Goal: Task Accomplishment & Management: Manage account settings

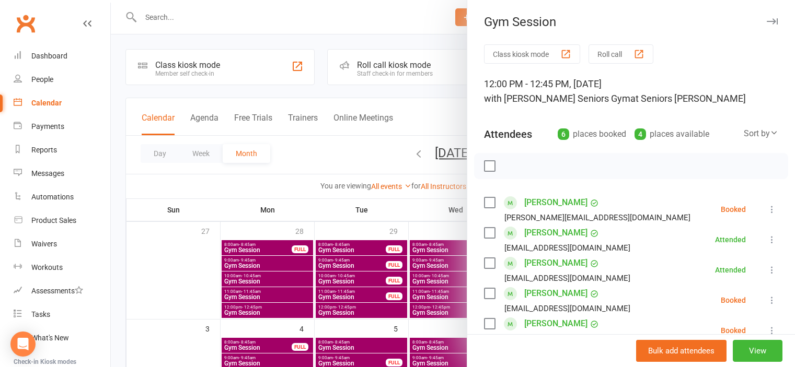
scroll to position [209, 0]
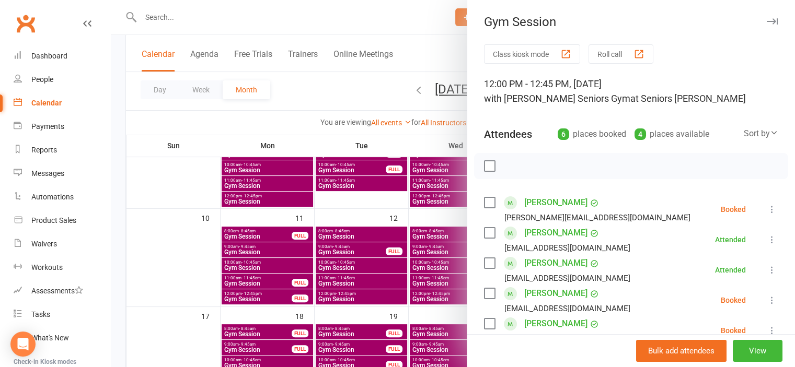
click at [485, 161] on label at bounding box center [489, 166] width 10 height 10
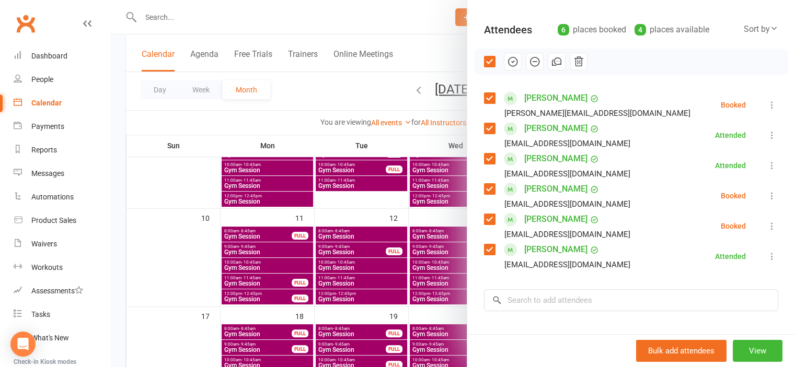
click at [508, 65] on icon "button" at bounding box center [512, 61] width 9 height 9
click at [531, 296] on input "search" at bounding box center [631, 301] width 294 height 22
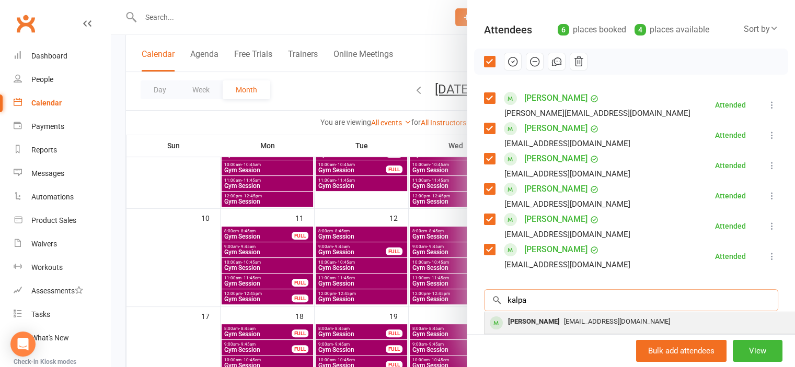
type input "kalpa"
click at [567, 327] on div "[EMAIL_ADDRESS][DOMAIN_NAME]" at bounding box center [641, 322] width 304 height 15
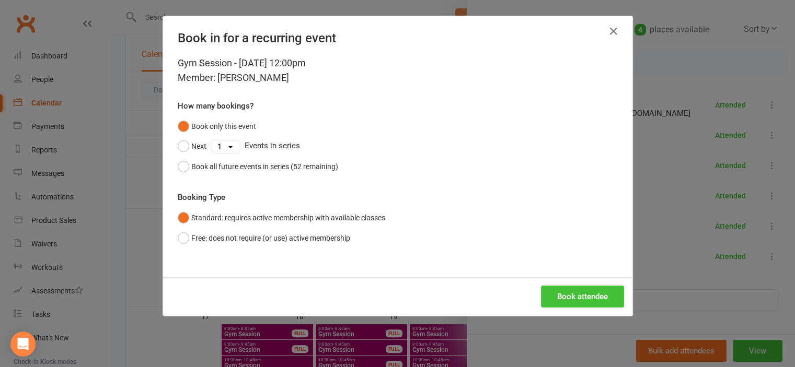
click at [562, 297] on button "Book attendee" at bounding box center [582, 297] width 83 height 22
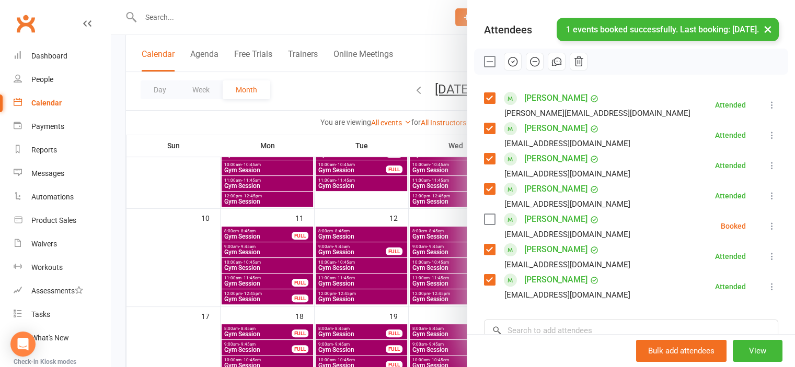
click at [767, 224] on icon at bounding box center [772, 226] width 10 height 10
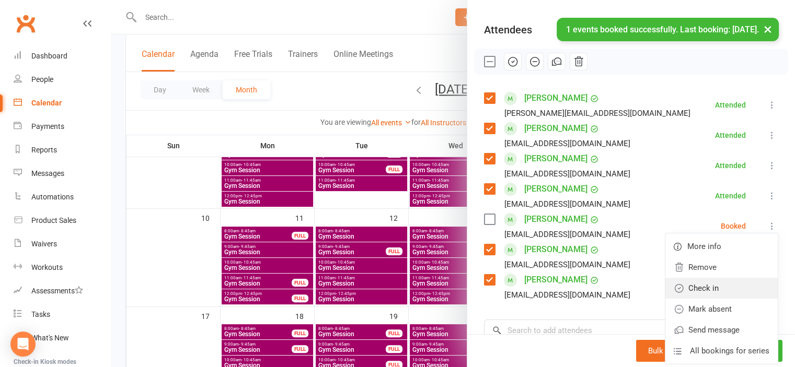
drag, startPoint x: 712, startPoint y: 291, endPoint x: 376, endPoint y: 288, distance: 336.1
click at [712, 292] on link "Check in" at bounding box center [721, 288] width 112 height 21
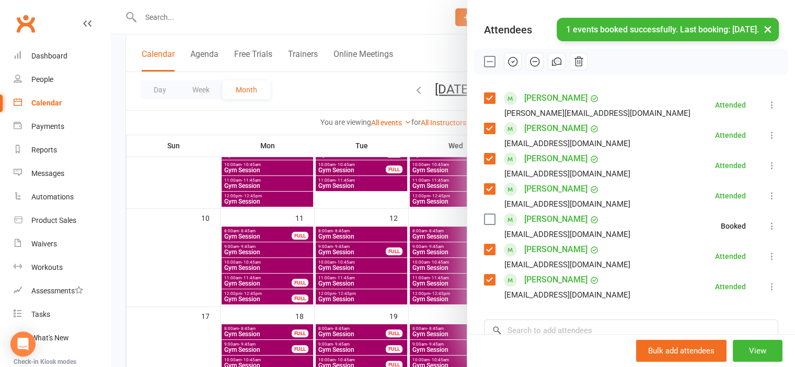
click at [185, 279] on div at bounding box center [453, 183] width 684 height 367
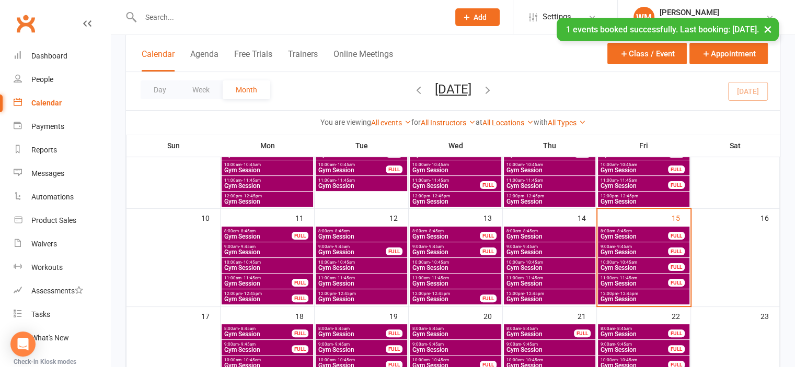
click at [633, 278] on span "- 11:45am" at bounding box center [627, 278] width 19 height 5
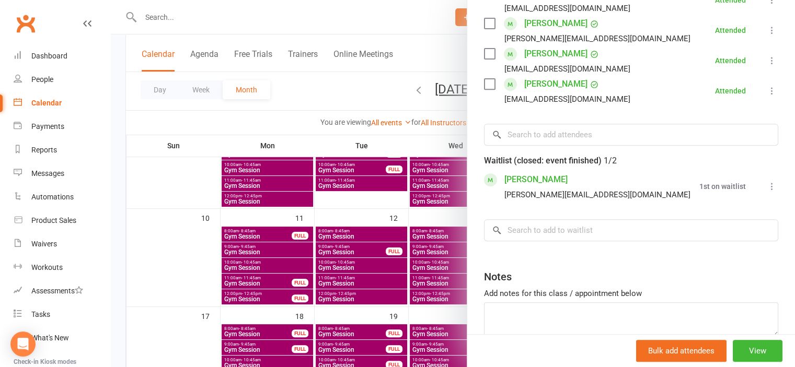
scroll to position [418, 0]
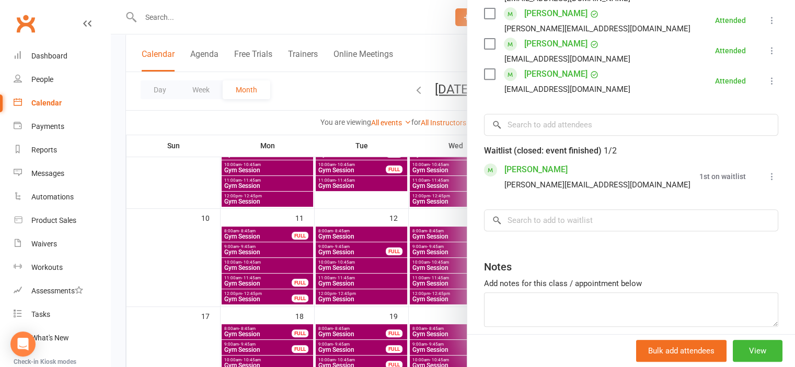
click at [195, 262] on div at bounding box center [453, 183] width 684 height 367
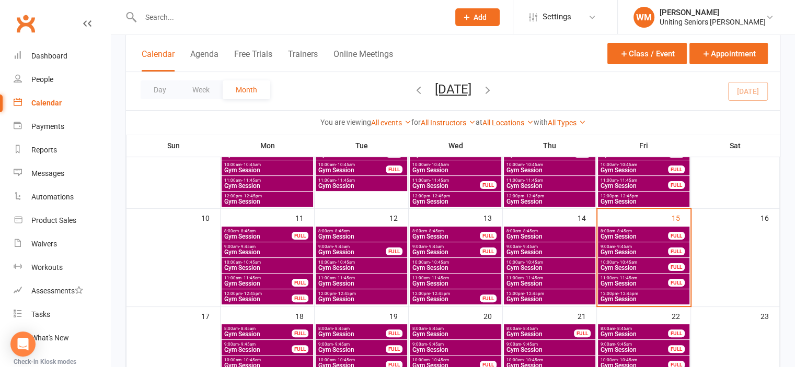
click at [623, 296] on span "Gym Session" at bounding box center [643, 299] width 87 height 6
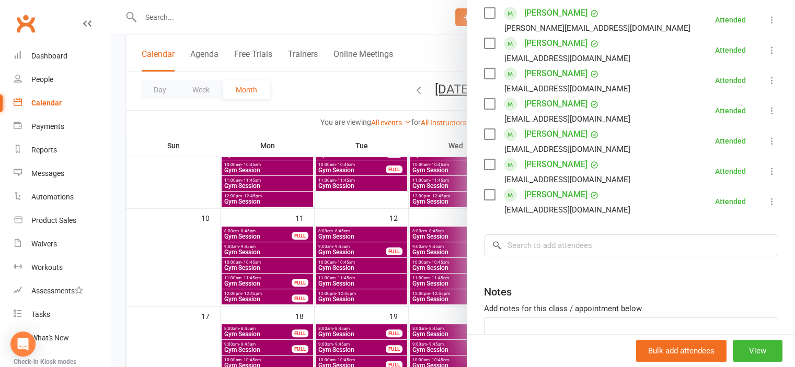
scroll to position [209, 0]
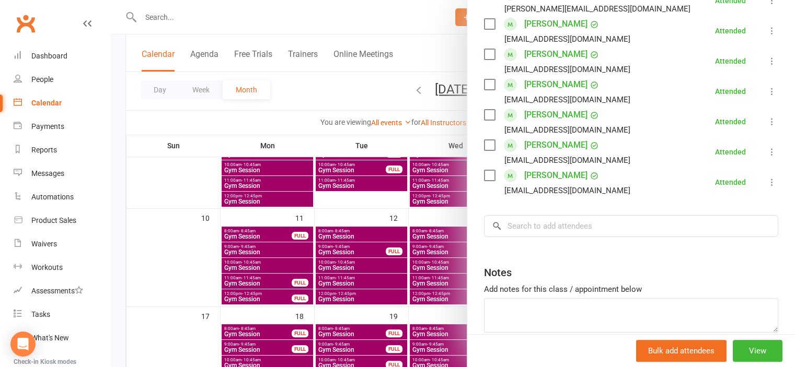
click at [195, 265] on div at bounding box center [453, 183] width 684 height 367
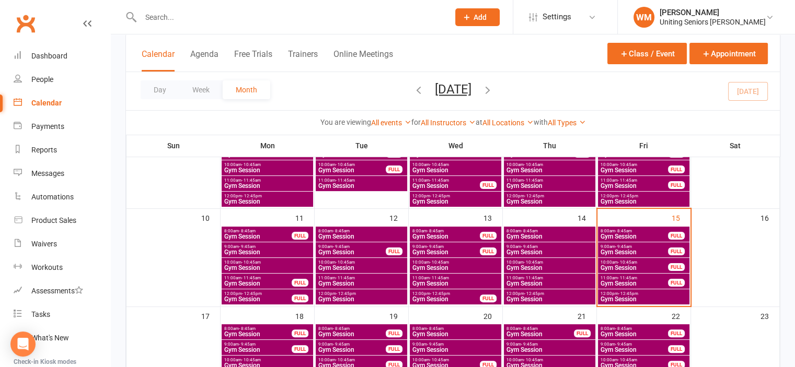
click at [217, 17] on input "text" at bounding box center [289, 17] width 304 height 15
